Goal: Information Seeking & Learning: Learn about a topic

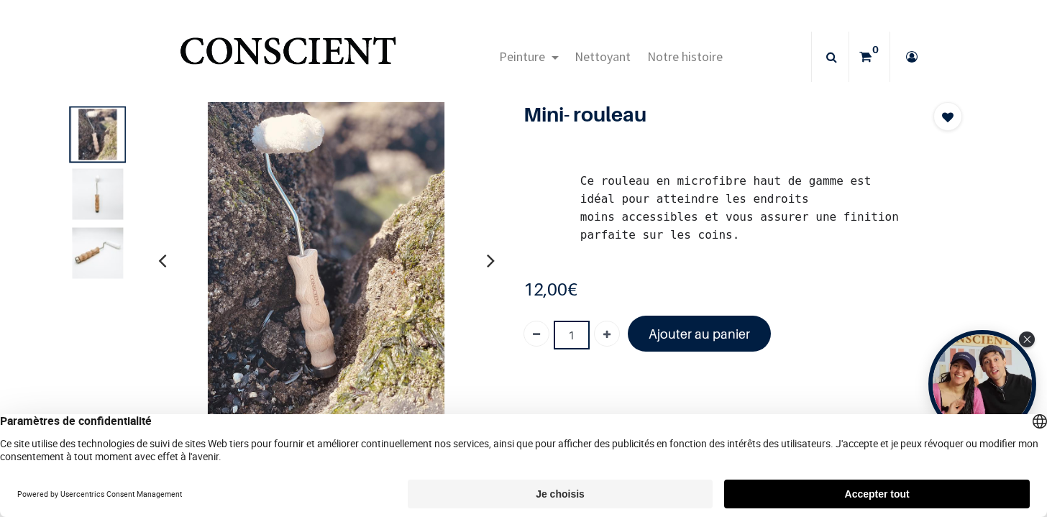
click at [551, 230] on div "Ce rouleau en microfibre haut de gamme est idéal pour atteindre les endroits mo…" at bounding box center [743, 207] width 417 height 95
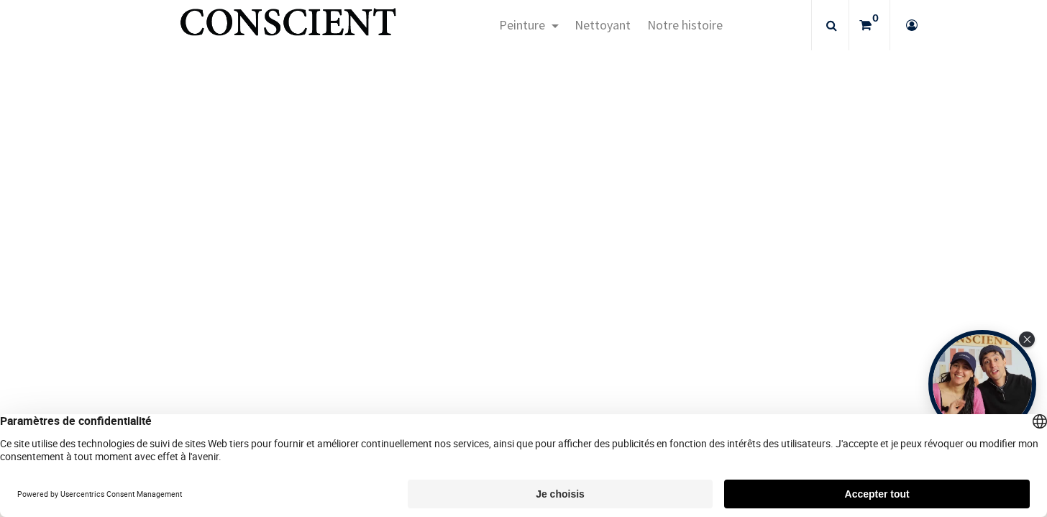
scroll to position [790, 0]
click at [778, 487] on button "Accepter tout" at bounding box center [877, 494] width 306 height 29
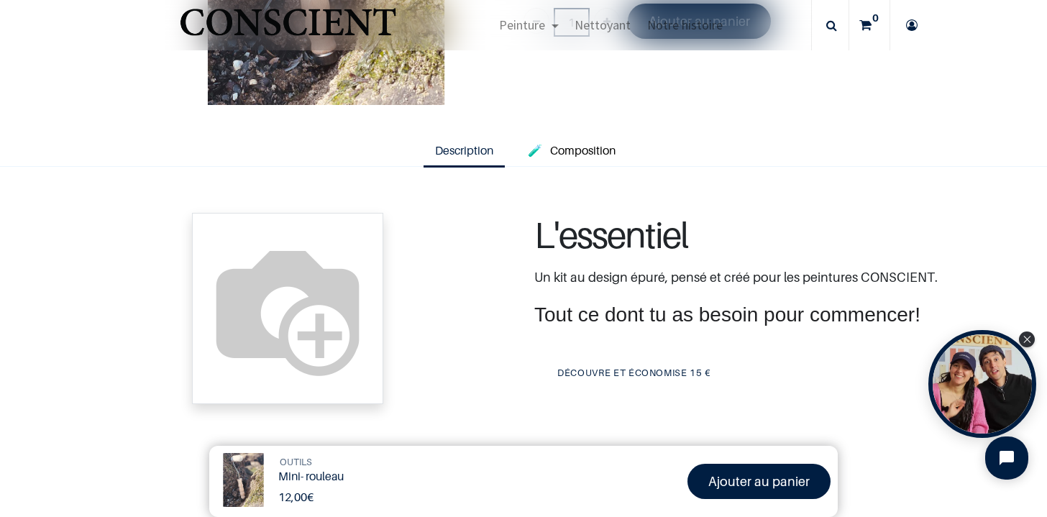
scroll to position [230, 0]
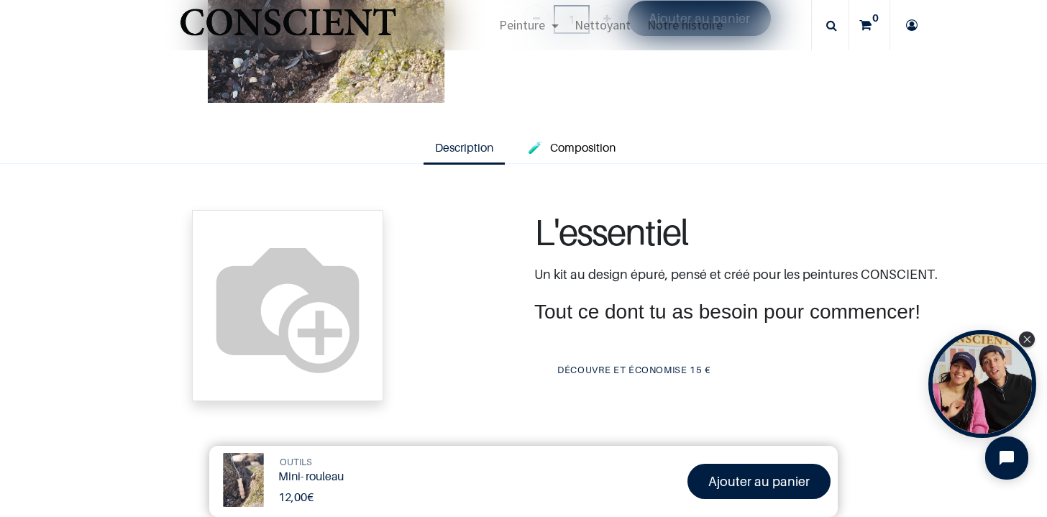
click at [475, 140] on span "Description" at bounding box center [464, 147] width 58 height 14
